Goal: Information Seeking & Learning: Compare options

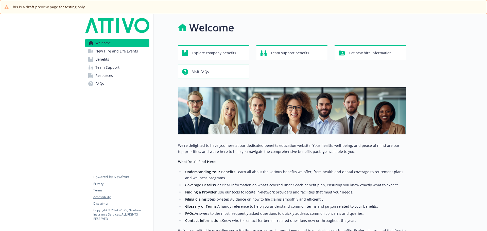
click at [101, 60] on span "Benefits" at bounding box center [102, 59] width 14 height 8
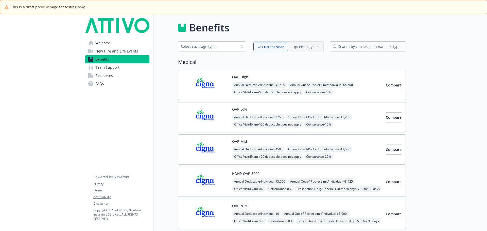
click at [218, 88] on img at bounding box center [206, 85] width 46 height 22
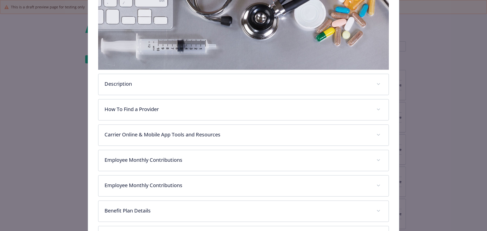
scroll to position [142, 0]
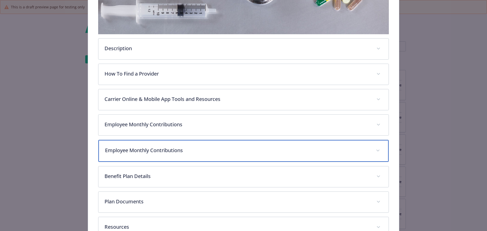
click at [164, 151] on p "Employee Monthly Contributions" at bounding box center [237, 151] width 265 height 8
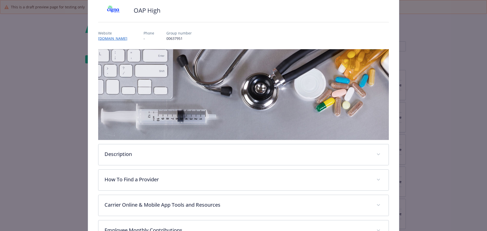
scroll to position [0, 0]
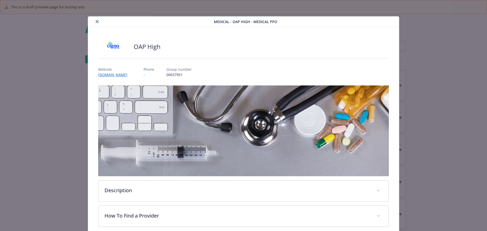
click at [98, 21] on button "close" at bounding box center [97, 22] width 6 height 6
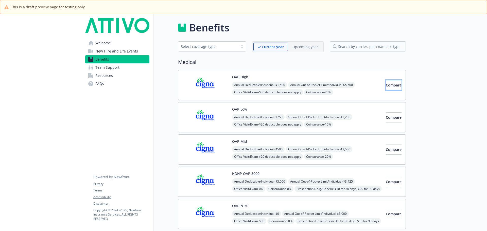
click at [390, 85] on span "Compare" at bounding box center [394, 85] width 16 height 5
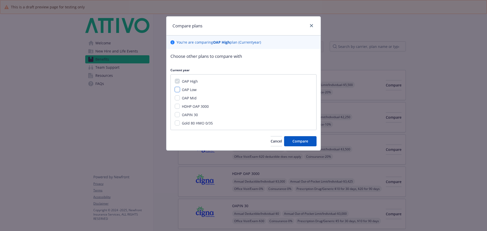
drag, startPoint x: 178, startPoint y: 91, endPoint x: 181, endPoint y: 94, distance: 3.8
click at [178, 91] on input "OAP Low" at bounding box center [177, 89] width 5 height 5
checkbox input "true"
click at [303, 140] on span "Compare" at bounding box center [301, 141] width 16 height 5
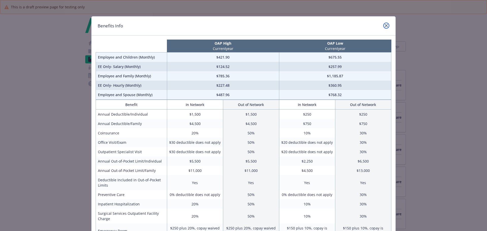
click at [385, 25] on icon "close" at bounding box center [386, 25] width 3 height 3
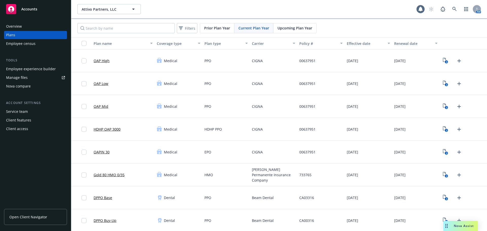
click at [46, 71] on div "Employee experience builder" at bounding box center [31, 69] width 50 height 8
